Goal: Information Seeking & Learning: Find specific fact

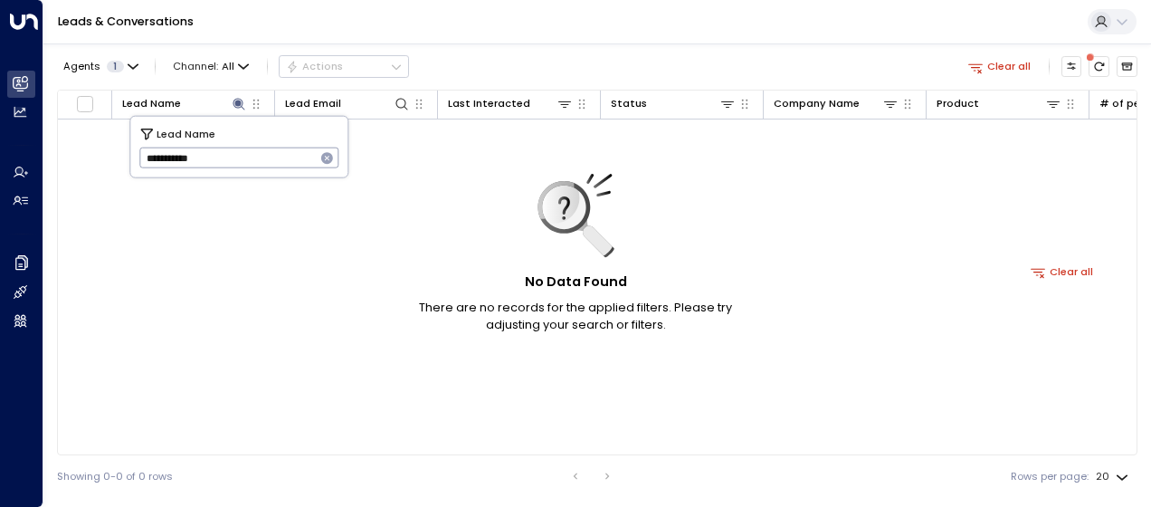
drag, startPoint x: 146, startPoint y: 156, endPoint x: 299, endPoint y: 156, distance: 152.9
click at [299, 156] on input "**********" at bounding box center [227, 158] width 176 height 30
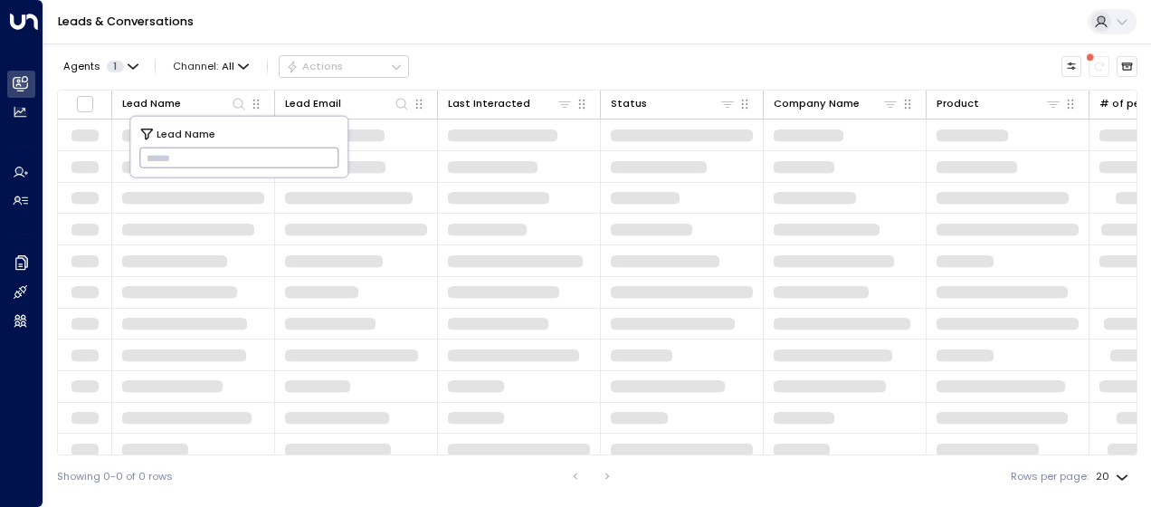
click at [154, 157] on input "text" at bounding box center [239, 158] width 200 height 30
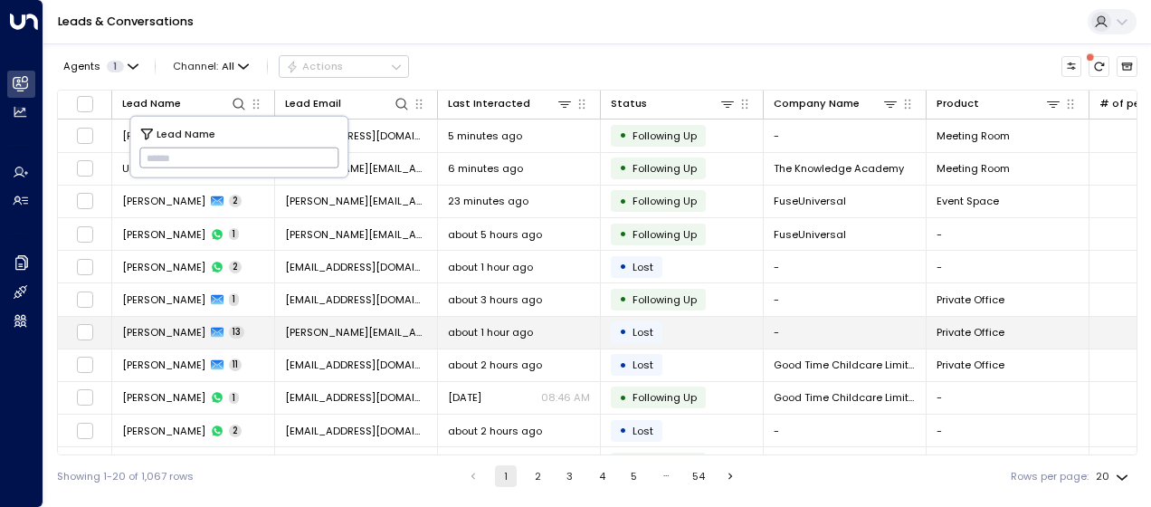
type input "**********"
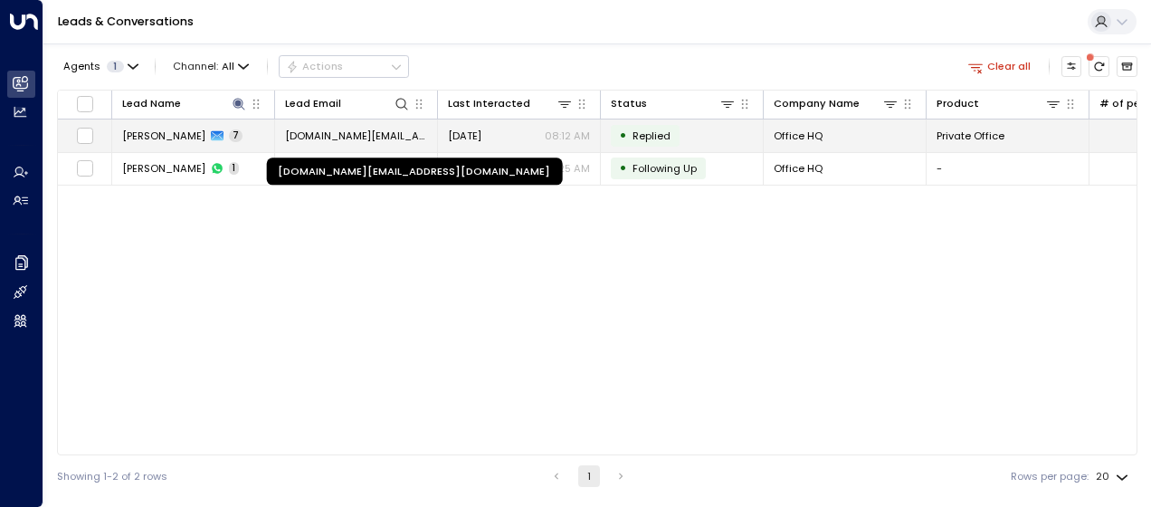
click at [398, 135] on span "[DOMAIN_NAME][EMAIL_ADDRESS][DOMAIN_NAME]" at bounding box center [356, 135] width 142 height 14
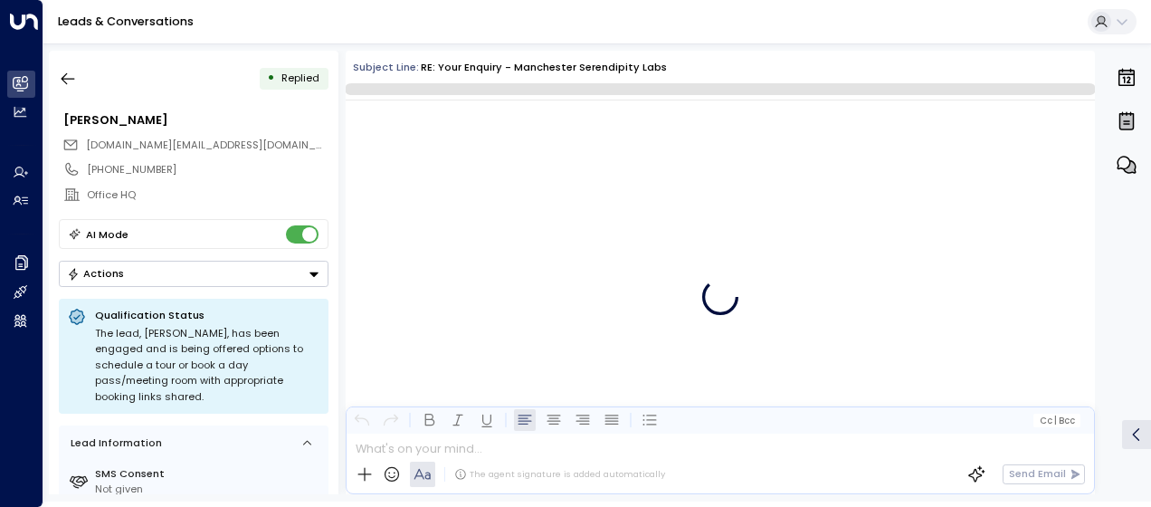
scroll to position [2825, 0]
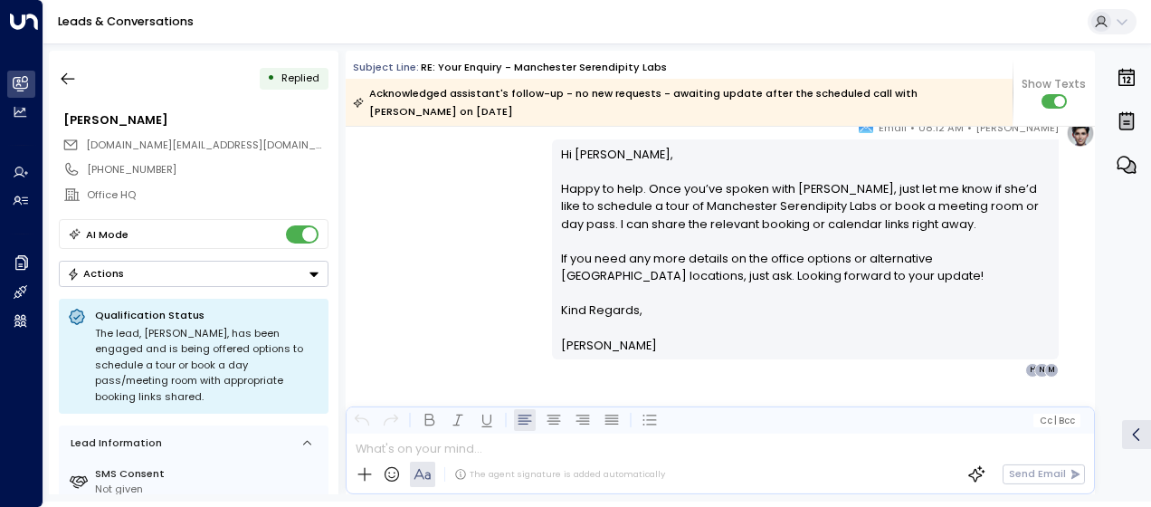
drag, startPoint x: 488, startPoint y: 179, endPoint x: 417, endPoint y: 133, distance: 84.3
click at [417, 133] on div "[PERSON_NAME] • 08:12 AM • Email Hi [PERSON_NAME], Happy to help. Once you’ve s…" at bounding box center [720, 248] width 749 height 259
click at [472, 199] on div "[PERSON_NAME] • 08:12 AM • Email Hi [PERSON_NAME], Happy to help. Once you’ve s…" at bounding box center [720, 248] width 749 height 259
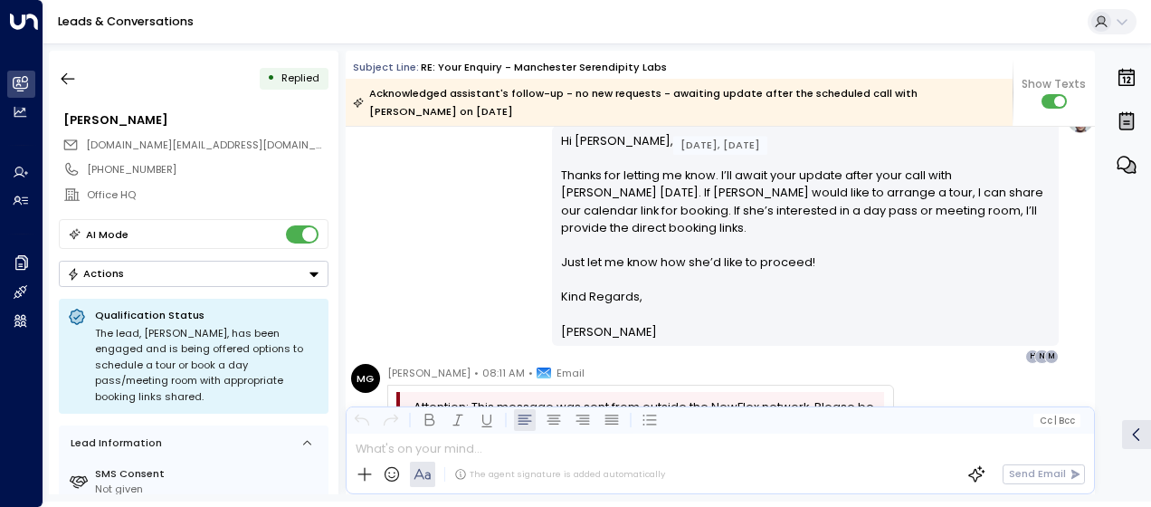
scroll to position [2244, 0]
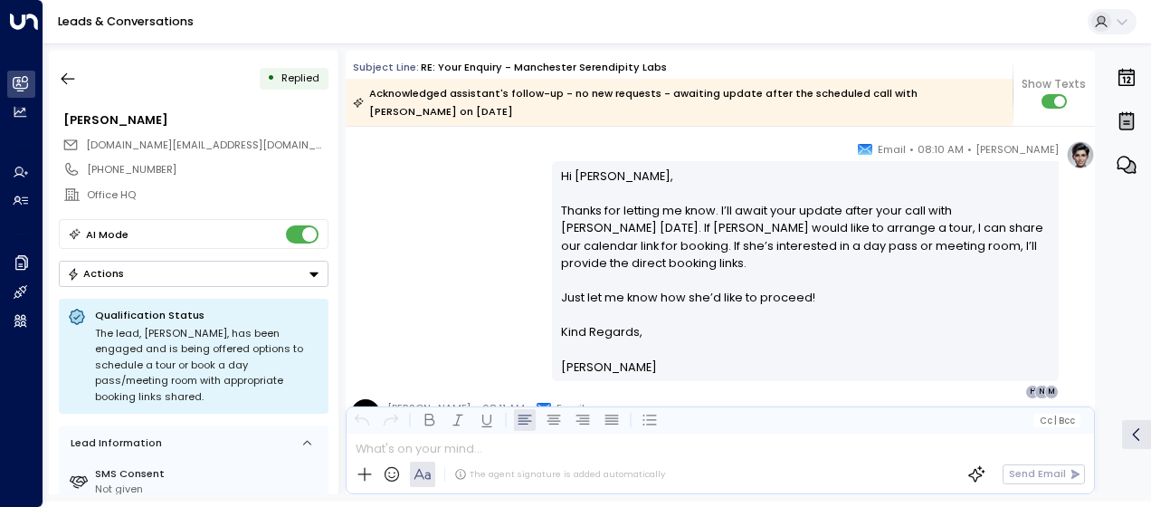
click at [457, 186] on div "[PERSON_NAME] • 08:10 AM • Email Hi [PERSON_NAME], Thanks for letting me know. …" at bounding box center [720, 269] width 749 height 259
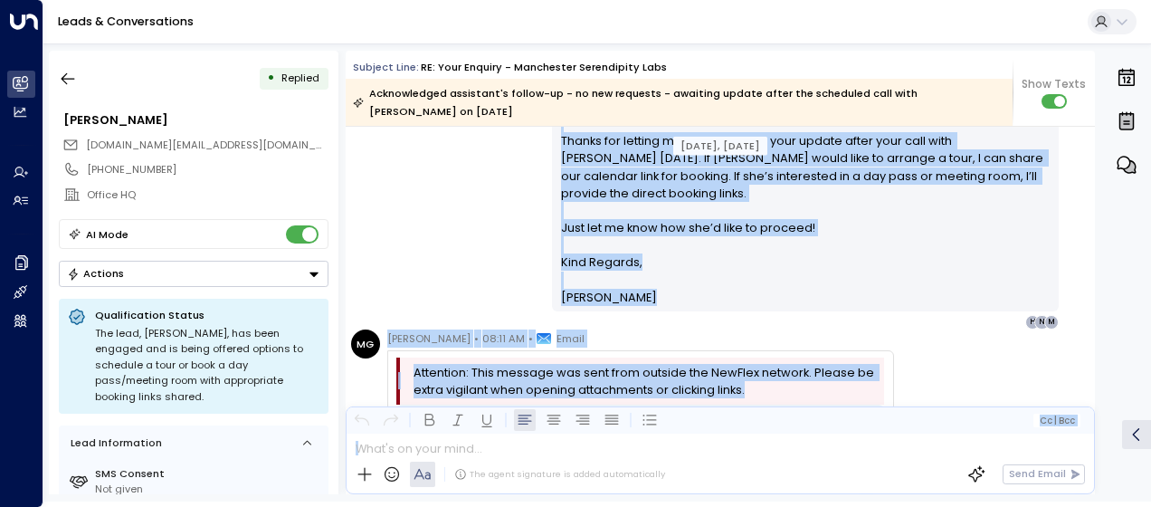
scroll to position [2693, 0]
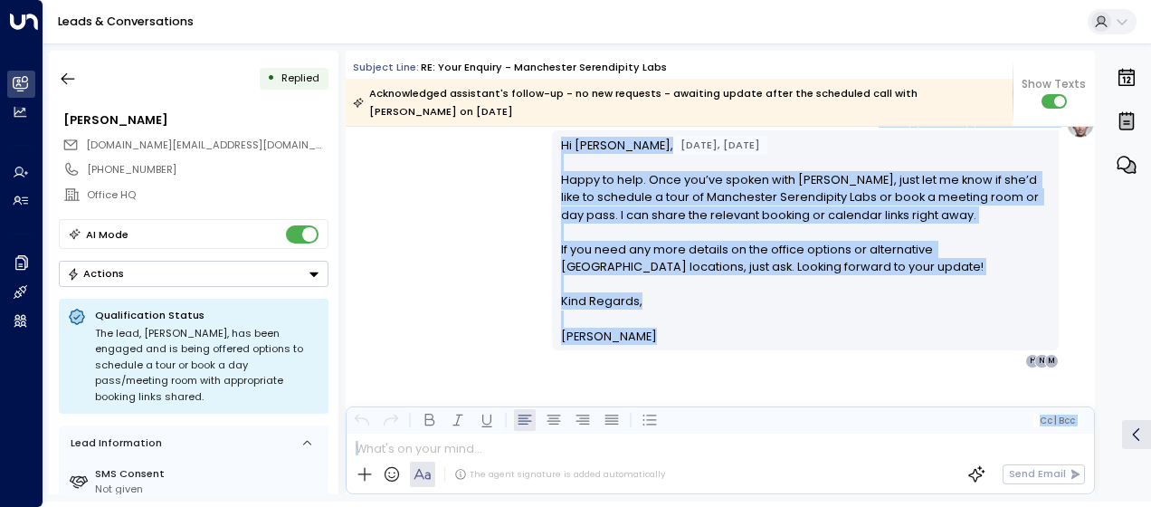
drag, startPoint x: 400, startPoint y: 147, endPoint x: 542, endPoint y: 548, distance: 425.3
drag, startPoint x: 542, startPoint y: 548, endPoint x: 587, endPoint y: 258, distance: 294.0
copy div "Lo Ipsum, D sita c adip elitseddo eius Temp in Utlabo 73/73 etdolorem aliq en a…"
